Goal: Submit feedback/report problem: Submit feedback/report problem

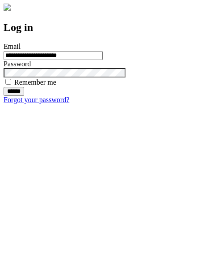
type input "**********"
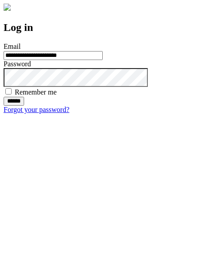
click at [24, 106] on input "******" at bounding box center [14, 101] width 21 height 9
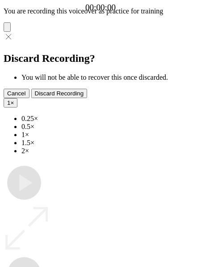
type input "**********"
